Goal: Book appointment/travel/reservation

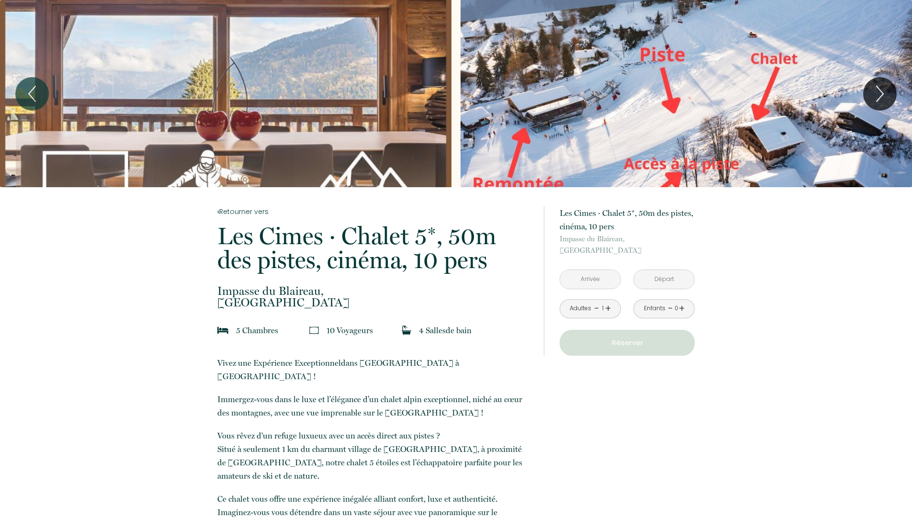
click at [595, 272] on input "text" at bounding box center [590, 279] width 60 height 19
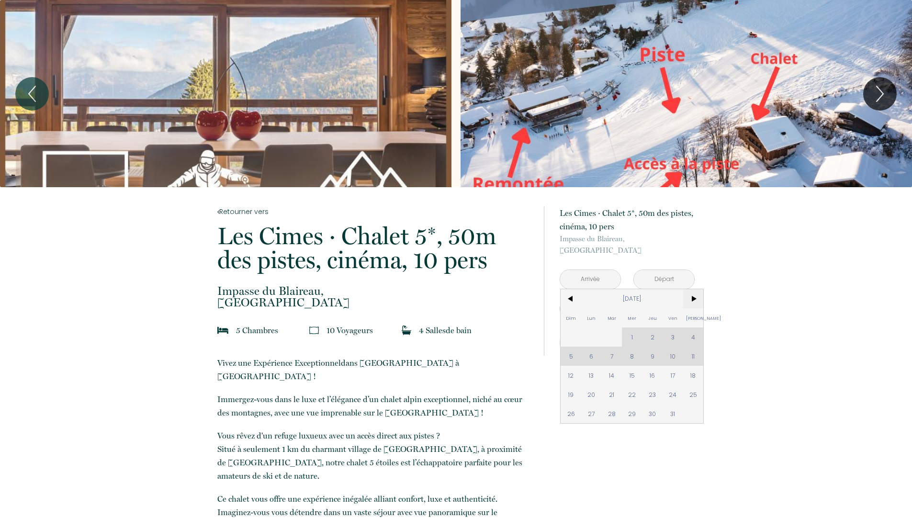
click at [691, 301] on span ">" at bounding box center [693, 298] width 21 height 19
click at [670, 412] on span "28" at bounding box center [673, 413] width 21 height 19
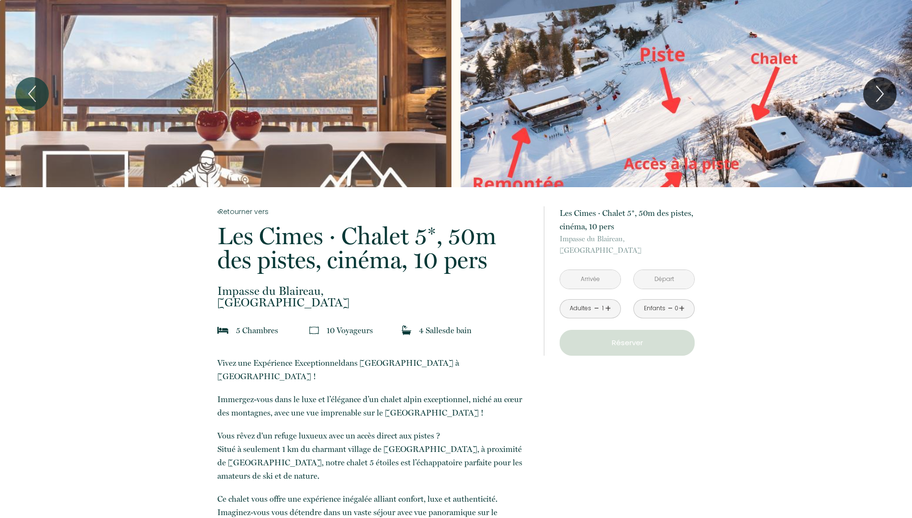
type input "[DATE]"
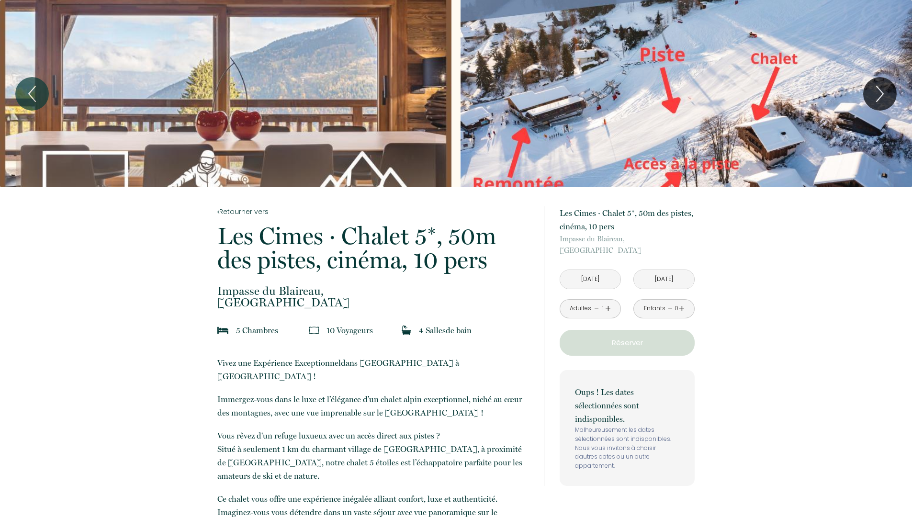
click at [679, 278] on input "Sam 29 Nov 2025" at bounding box center [664, 279] width 60 height 19
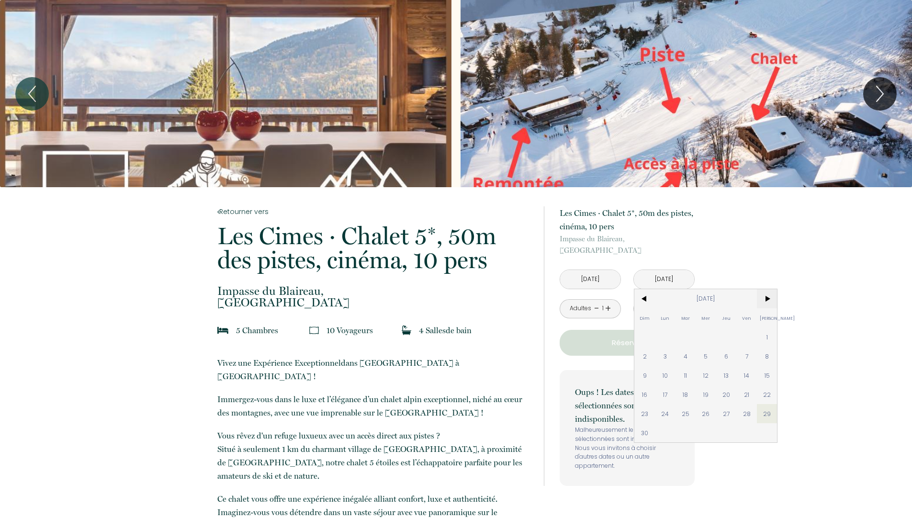
click at [762, 299] on span ">" at bounding box center [767, 298] width 21 height 19
click at [682, 339] on span "2" at bounding box center [686, 336] width 21 height 19
type input "Mar 02 Déc 2025"
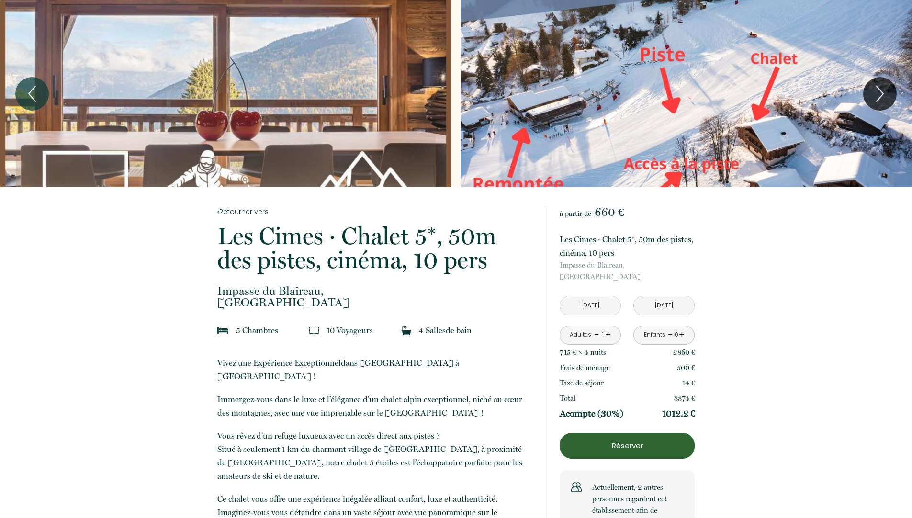
click at [607, 334] on link "+" at bounding box center [608, 334] width 6 height 15
click at [609, 335] on link "+" at bounding box center [608, 334] width 6 height 15
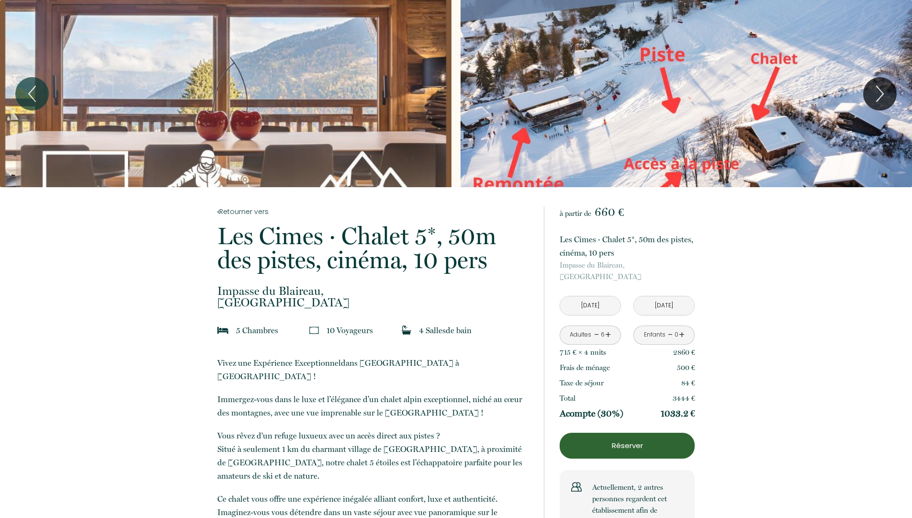
click at [609, 335] on link "+" at bounding box center [608, 334] width 6 height 15
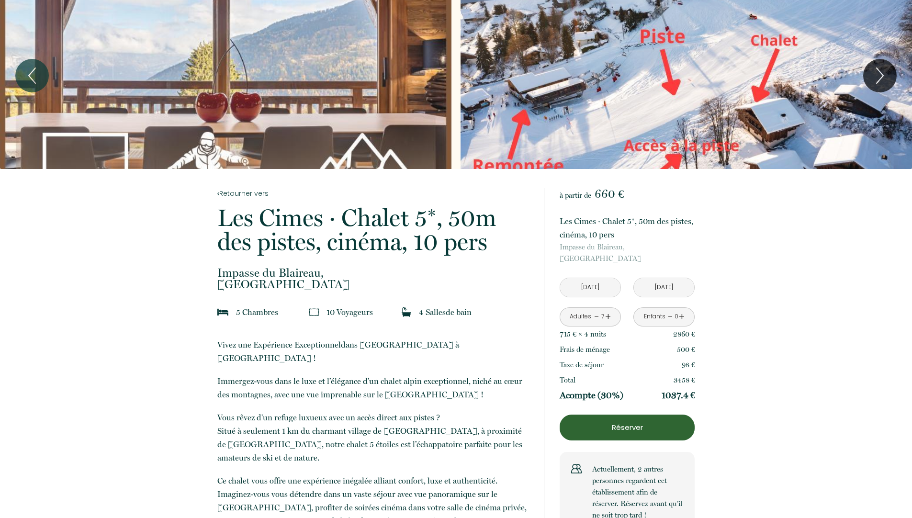
scroll to position [37, 0]
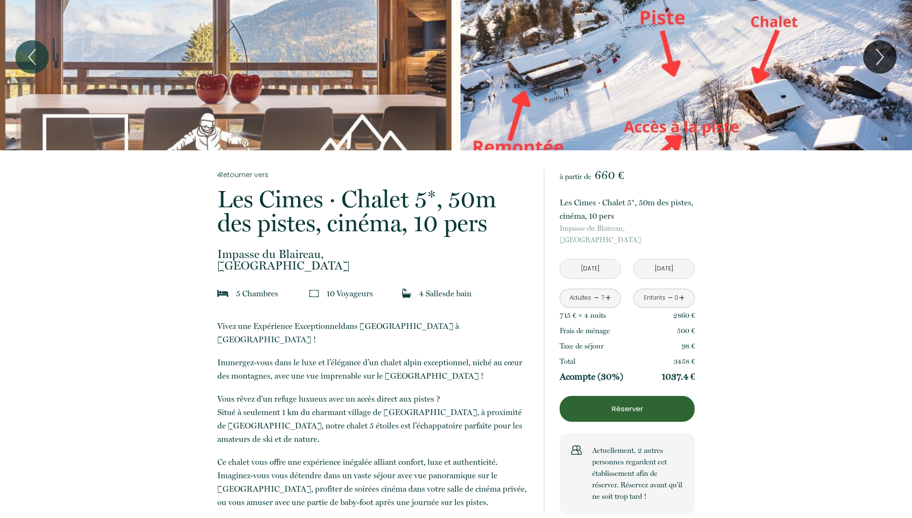
drag, startPoint x: 674, startPoint y: 321, endPoint x: 692, endPoint y: 353, distance: 36.9
click at [692, 353] on div "715 € × 4 nuit s 2860 € Frais de ménage 500 € Taxe de séjour 98 € Total 3458 € …" at bounding box center [627, 346] width 135 height 77
click at [692, 354] on div "Total 3458 €" at bounding box center [627, 361] width 135 height 15
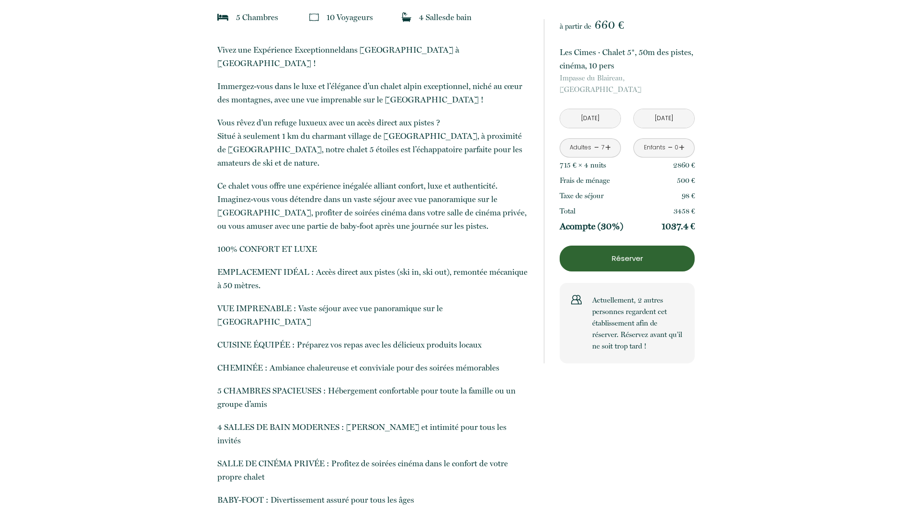
scroll to position [0, 0]
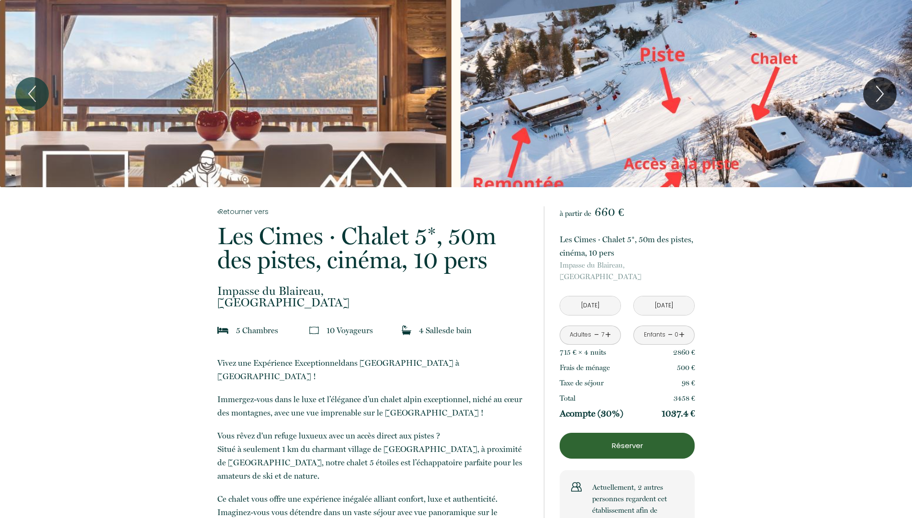
drag, startPoint x: 673, startPoint y: 352, endPoint x: 711, endPoint y: 413, distance: 71.9
click at [682, 399] on p "3458 €" at bounding box center [685, 398] width 22 height 11
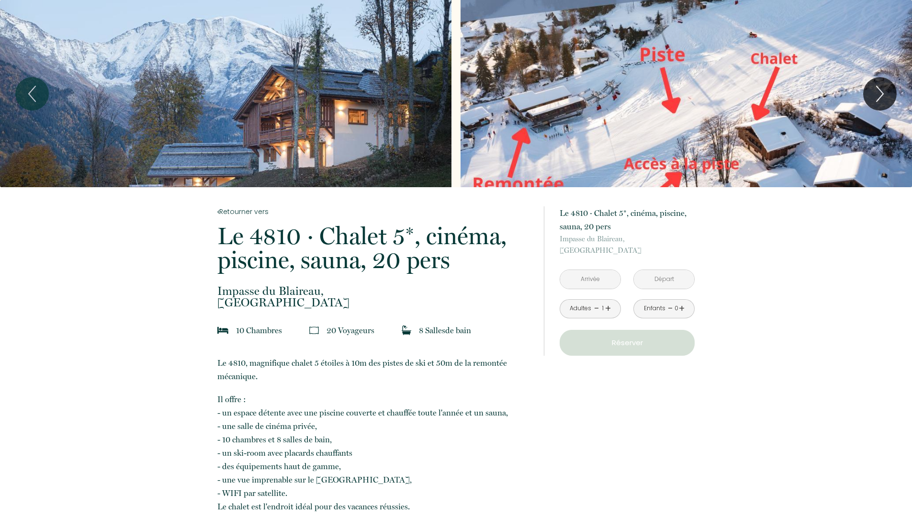
click at [602, 280] on input "text" at bounding box center [590, 279] width 60 height 19
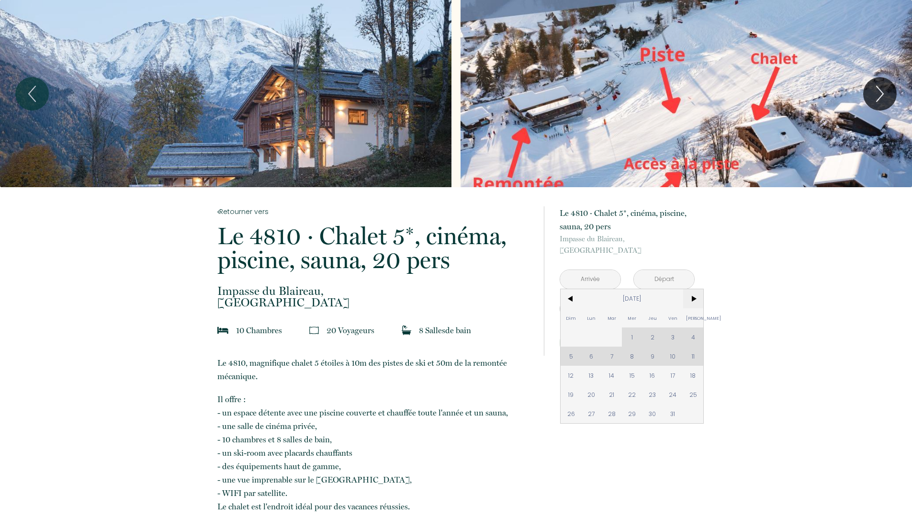
click at [697, 296] on span ">" at bounding box center [693, 298] width 21 height 19
click at [667, 412] on span "28" at bounding box center [673, 413] width 21 height 19
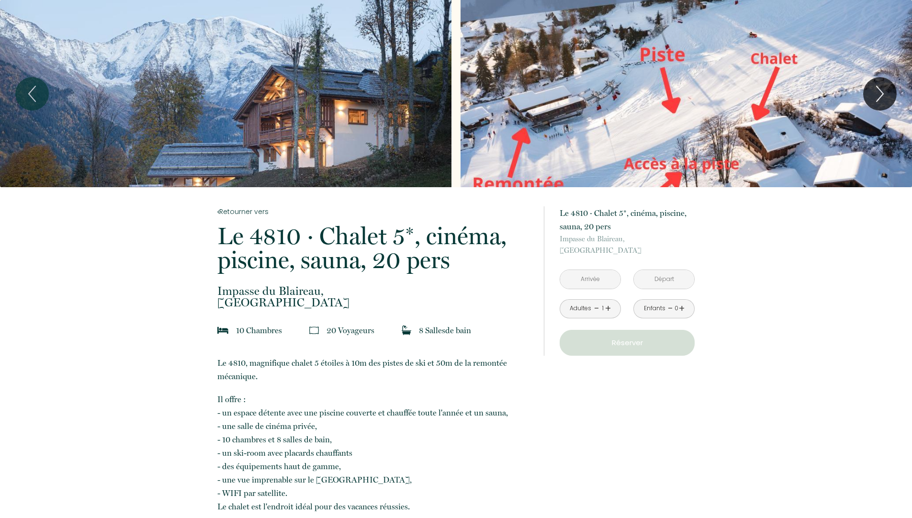
type input "Ven 28 Nov 2025"
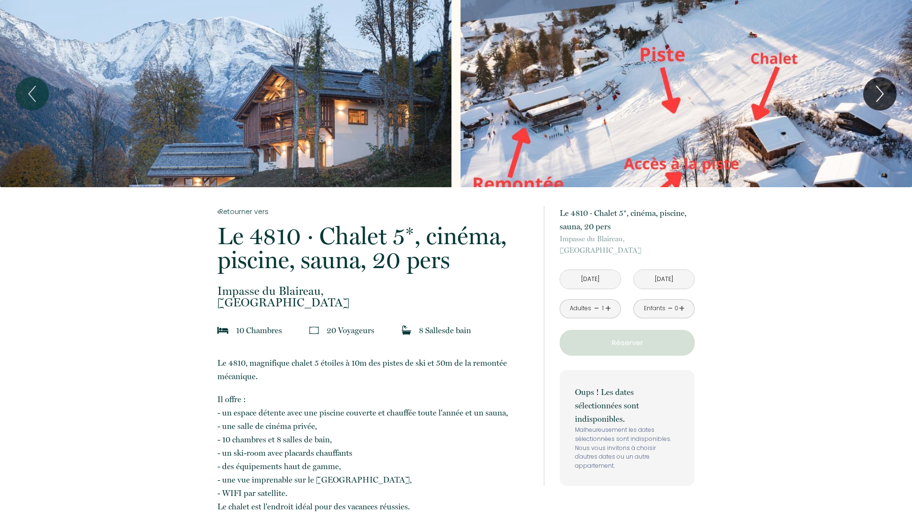
click at [665, 279] on input "Sam 29 Nov 2025" at bounding box center [664, 279] width 60 height 19
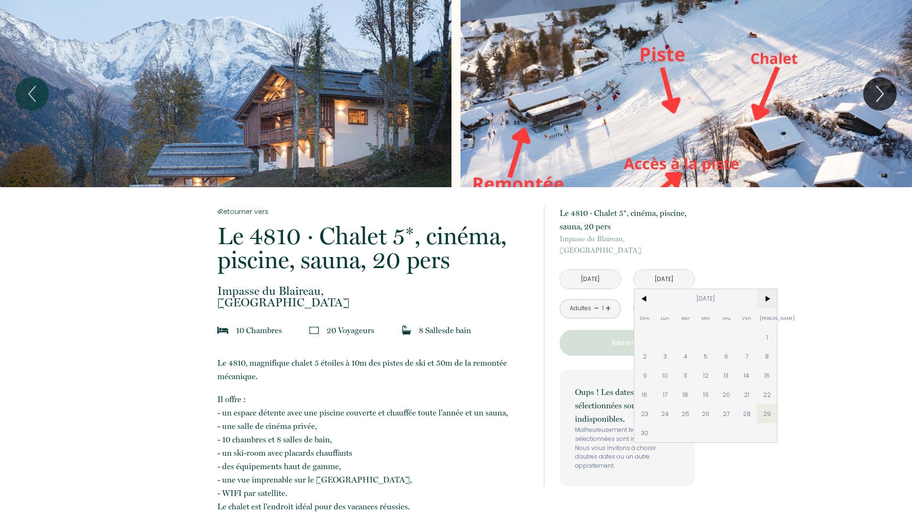
click at [758, 303] on span ">" at bounding box center [767, 298] width 21 height 19
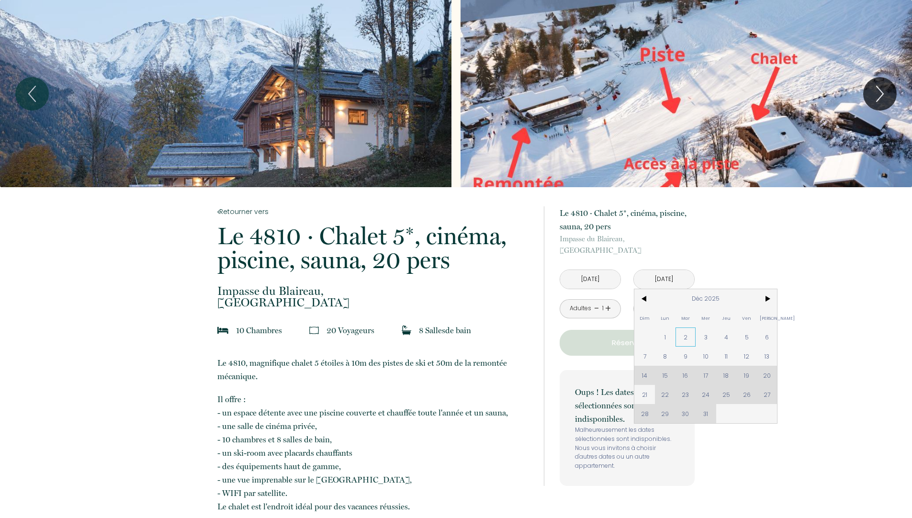
click at [692, 338] on span "2" at bounding box center [686, 336] width 21 height 19
type input "Mar 02 Déc 2025"
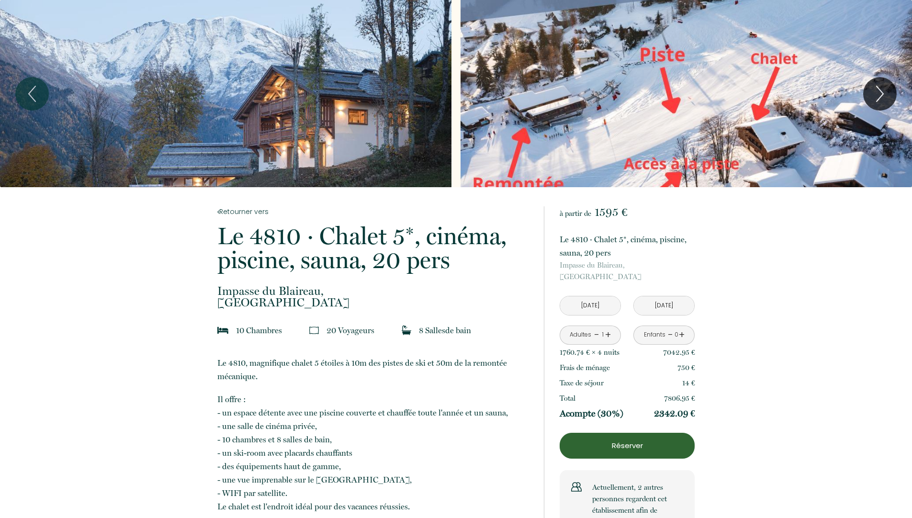
click at [610, 334] on div "Adultes - 1 +" at bounding box center [590, 335] width 61 height 19
click at [608, 334] on link "+" at bounding box center [608, 334] width 6 height 15
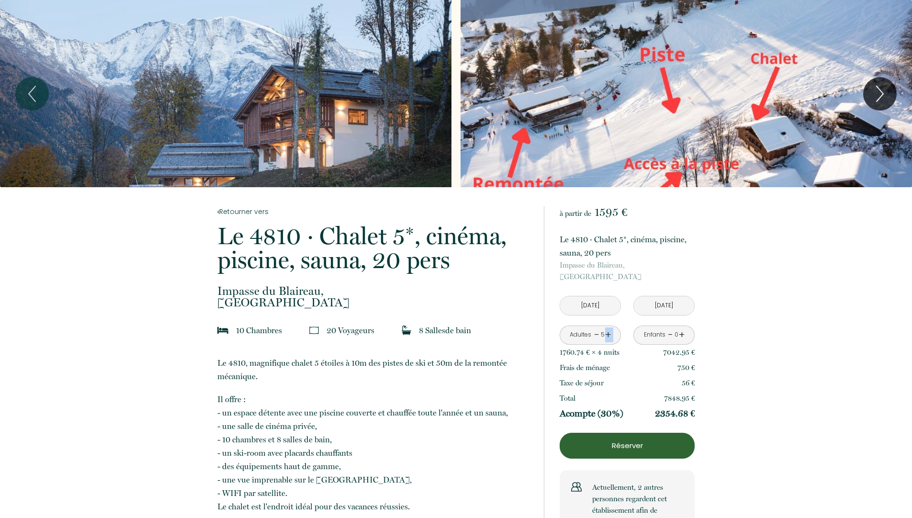
click at [608, 334] on link "+" at bounding box center [608, 334] width 6 height 15
click at [597, 334] on link "-" at bounding box center [596, 334] width 5 height 15
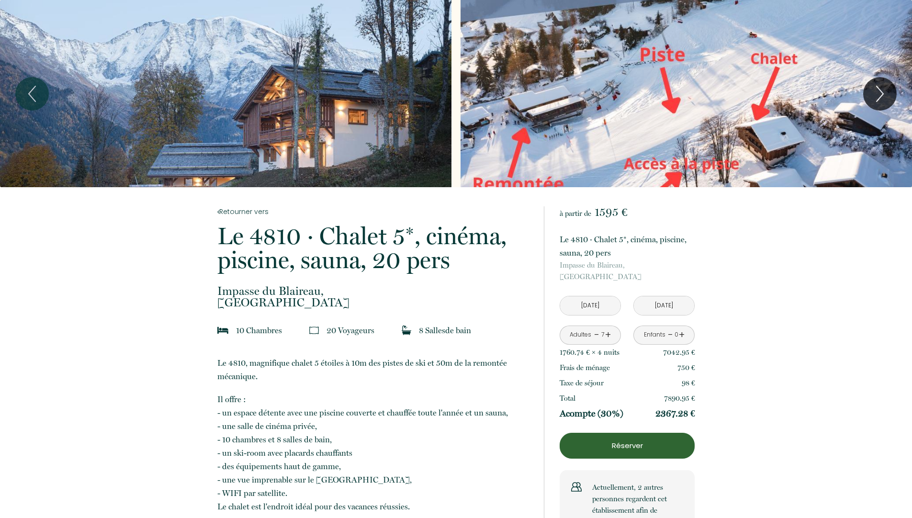
drag, startPoint x: 651, startPoint y: 415, endPoint x: 679, endPoint y: 393, distance: 35.1
click at [678, 393] on div "1760.74 € × 4 nuit s 7042.95 € Frais de ménage 750 € Taxe de séjour 98 € Total …" at bounding box center [627, 383] width 135 height 77
click at [335, 149] on div "Slideshow" at bounding box center [226, 93] width 452 height 187
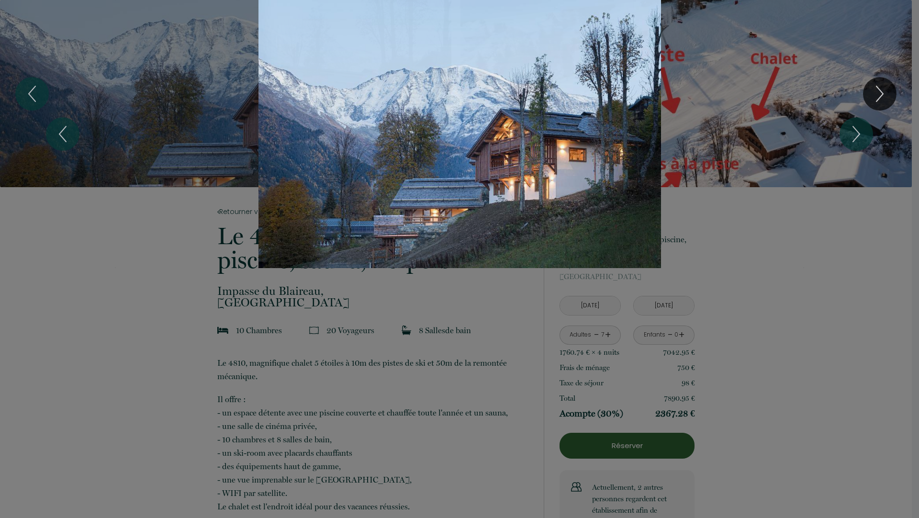
click at [880, 86] on div "1 2 3 4 5 6 7 8 9 10 11 12 13 14 15 16 17 18 19 20 21 22 23 24 25 26 27 28 29 3…" at bounding box center [459, 134] width 919 height 268
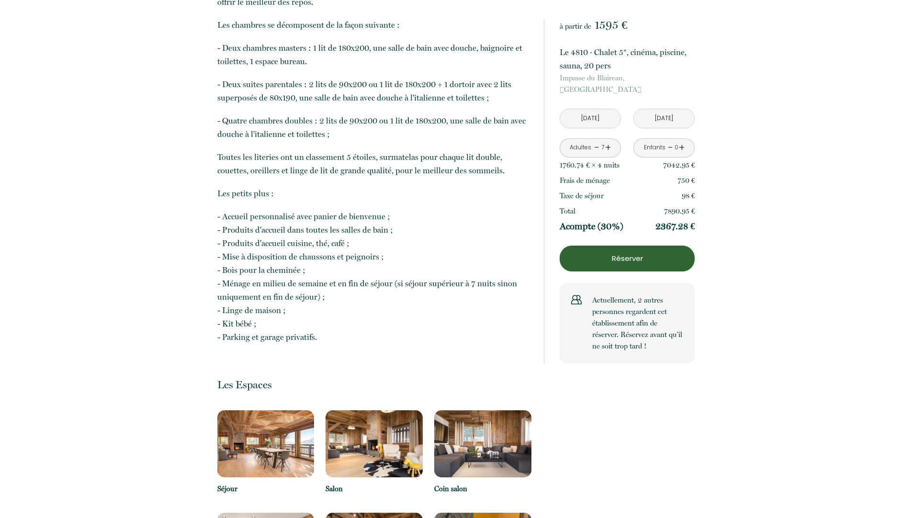
scroll to position [1052, 0]
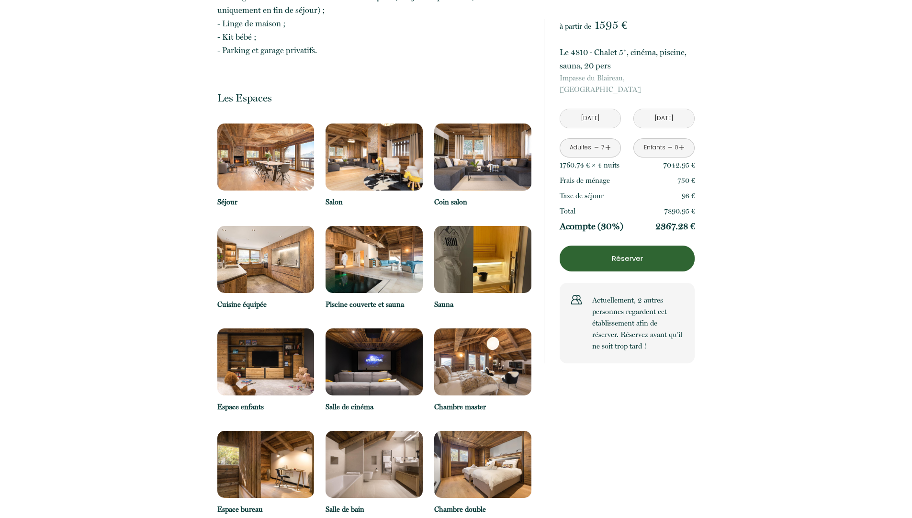
click at [261, 153] on img at bounding box center [265, 157] width 97 height 67
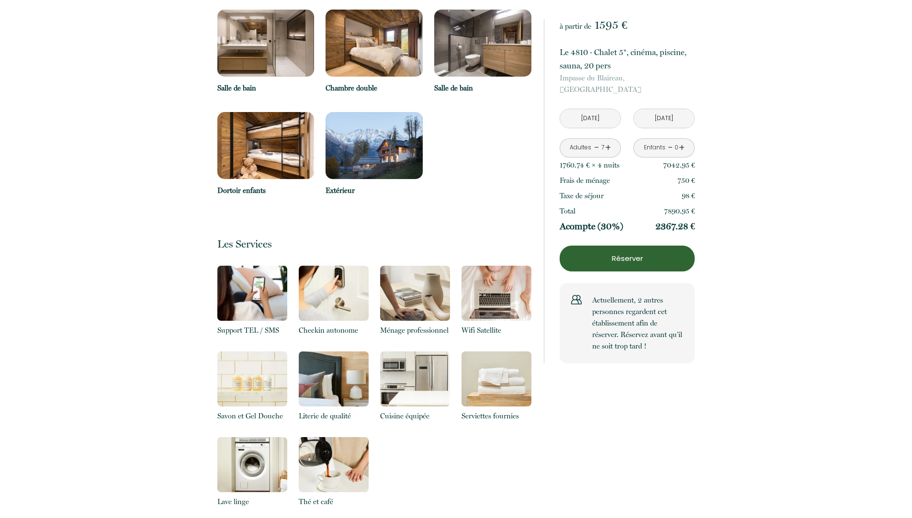
scroll to position [1315, 0]
